Goal: Task Accomplishment & Management: Complete application form

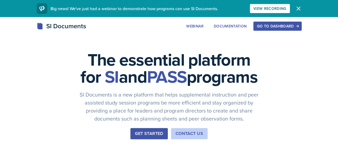
click at [301, 23] on button "Go to Dashboard" at bounding box center [277, 26] width 48 height 9
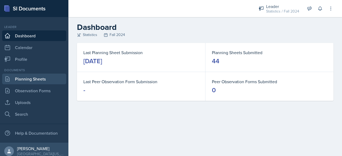
click at [36, 79] on link "Planning Sheets" at bounding box center [34, 79] width 64 height 11
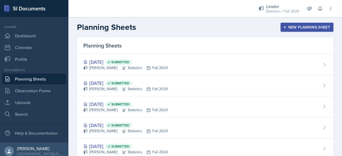
click at [304, 22] on header "Planning Sheets New Planning Sheet" at bounding box center [204, 27] width 273 height 20
click at [299, 25] on div "New Planning Sheet" at bounding box center [307, 27] width 46 height 4
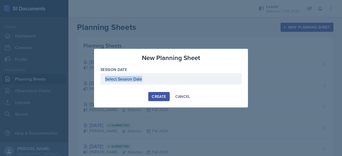
drag, startPoint x: 176, startPoint y: 89, endPoint x: 194, endPoint y: 78, distance: 21.3
click at [194, 78] on div "Session Date" at bounding box center [170, 78] width 141 height 23
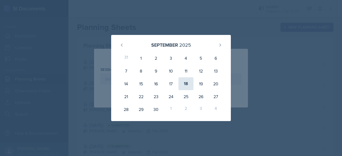
click at [188, 86] on div "18" at bounding box center [185, 83] width 15 height 13
type input "[DATE]"
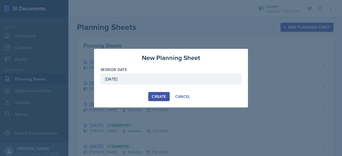
click at [153, 96] on div "Create" at bounding box center [159, 96] width 14 height 4
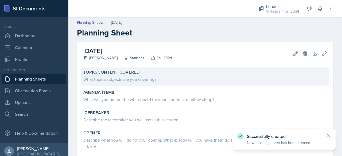
click at [133, 78] on div "What topics/subjects are you covering?" at bounding box center [204, 79] width 243 height 6
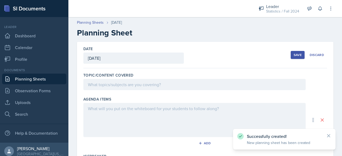
click at [152, 79] on div at bounding box center [194, 84] width 222 height 11
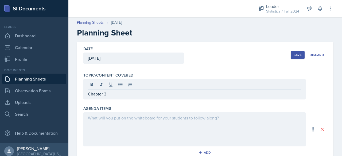
click at [152, 146] on div "Agenda items Add" at bounding box center [204, 132] width 243 height 57
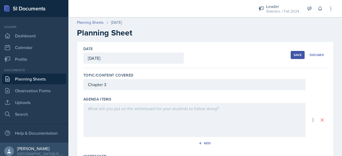
click at [174, 112] on div at bounding box center [194, 120] width 222 height 34
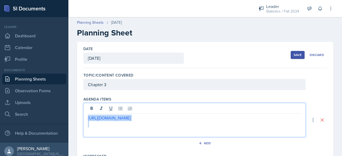
drag, startPoint x: 190, startPoint y: 122, endPoint x: 64, endPoint y: 111, distance: 126.5
click at [64, 111] on div "SI Documents Leader Dashboard Calendar Profile Documents Planning Sheets Observ…" at bounding box center [171, 78] width 342 height 156
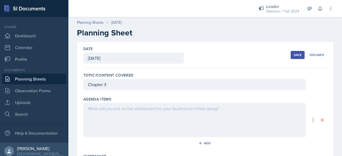
click at [116, 117] on div at bounding box center [194, 120] width 222 height 34
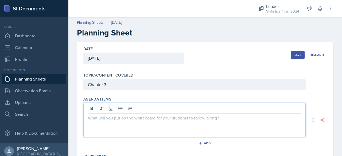
click at [116, 112] on div at bounding box center [194, 109] width 213 height 9
click at [120, 110] on icon at bounding box center [120, 108] width 5 height 5
click at [132, 120] on p "Intro Activity" at bounding box center [196, 118] width 209 height 6
click at [101, 117] on p "Intro Activity" at bounding box center [196, 118] width 209 height 6
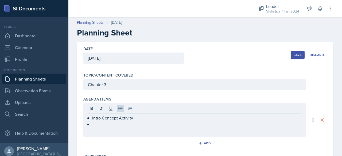
click at [109, 132] on div "Intro Concept Activity" at bounding box center [194, 120] width 222 height 34
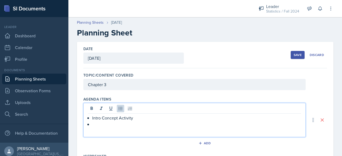
click at [107, 122] on p at bounding box center [196, 124] width 209 height 6
click at [125, 130] on p "Open Question TIme" at bounding box center [196, 131] width 209 height 6
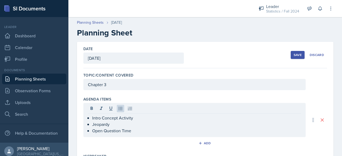
click at [138, 134] on div "Intro Concept Activity Jeopardy Open Question Time" at bounding box center [194, 120] width 222 height 34
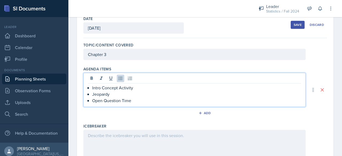
scroll to position [30, 0]
click at [141, 86] on p "Intro Concept Activity" at bounding box center [196, 87] width 209 height 6
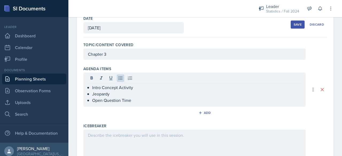
click at [134, 142] on div at bounding box center [194, 147] width 222 height 34
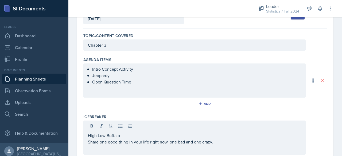
click at [128, 100] on div "Add" at bounding box center [204, 105] width 243 height 10
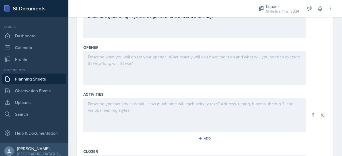
click at [137, 66] on div at bounding box center [194, 68] width 222 height 34
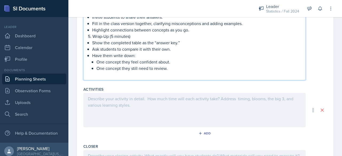
scroll to position [354, 0]
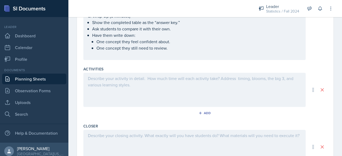
click at [120, 86] on div at bounding box center [194, 90] width 222 height 34
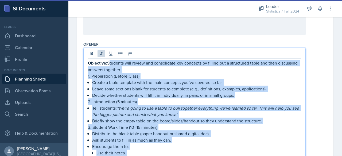
scroll to position [38, 0]
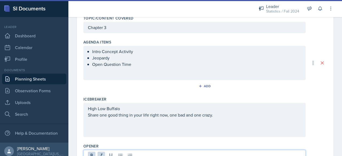
drag, startPoint x: 172, startPoint y: 132, endPoint x: 98, endPoint y: 159, distance: 78.5
click at [98, 156] on html "SI Documents Leader Dashboard Calendar Profile Documents Planning Sheets Observ…" at bounding box center [171, 78] width 342 height 156
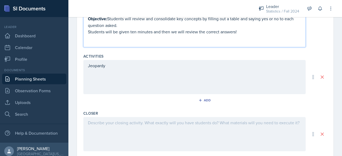
scroll to position [220, 0]
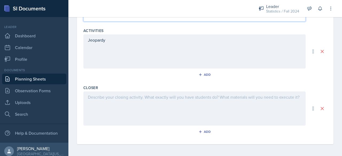
click at [141, 42] on div "Jeopardy" at bounding box center [194, 51] width 222 height 34
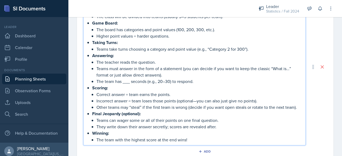
scroll to position [348, 0]
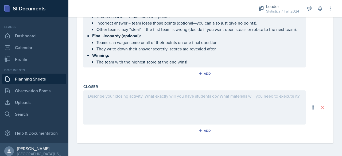
click at [145, 105] on div at bounding box center [194, 107] width 222 height 34
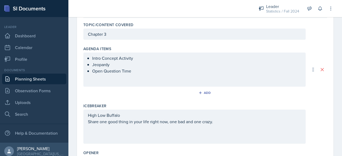
scroll to position [0, 0]
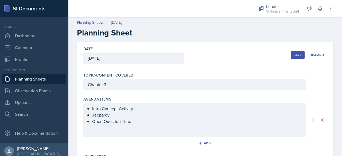
click at [295, 58] on button "Save" at bounding box center [297, 55] width 14 height 8
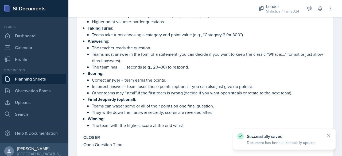
scroll to position [220, 0]
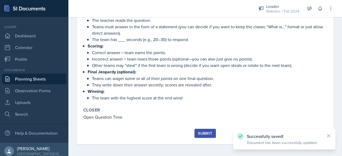
click at [204, 137] on button "Submit" at bounding box center [204, 133] width 21 height 9
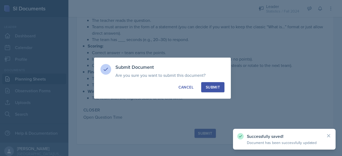
click at [211, 89] on div "Submit" at bounding box center [212, 87] width 14 height 5
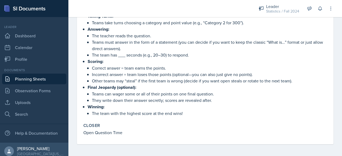
scroll to position [0, 0]
